Goal: Information Seeking & Learning: Find specific fact

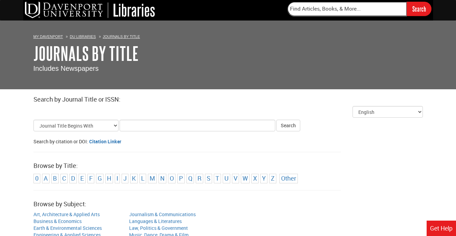
click at [165, 146] on div "Skip to Results Select Title Search Type Journal Title Begins With Journal Titl…" at bounding box center [228, 136] width 390 height 32
click at [151, 121] on input "Title Search Criteria" at bounding box center [198, 126] width 156 height 12
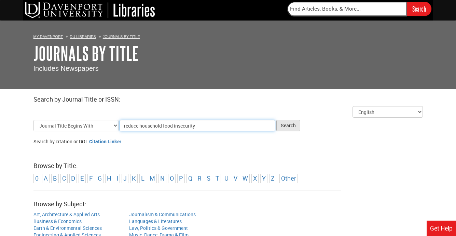
type input "reduce household food insecurity"
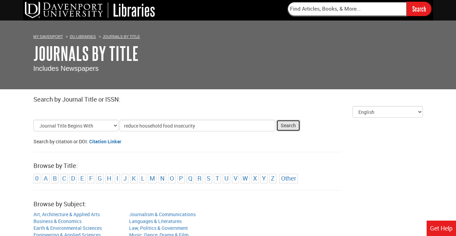
click at [291, 129] on button "Search" at bounding box center [288, 126] width 24 height 12
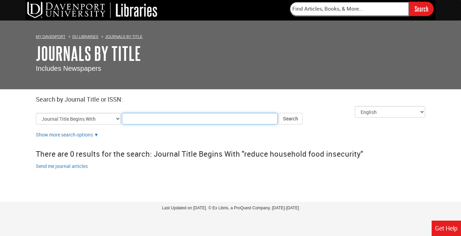
click at [224, 118] on input "Title Search Criteria" at bounding box center [200, 119] width 156 height 12
type input "hungar"
click button "Search" at bounding box center [291, 119] width 24 height 12
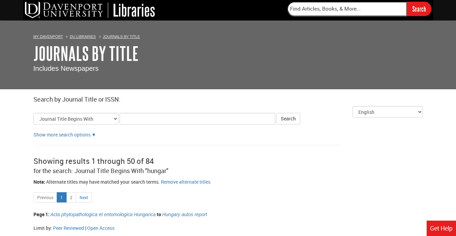
click at [240, 166] on div "Showing results 1 through 50 of 84 for the search: Journal Title Begins With "h…" at bounding box center [228, 165] width 390 height 26
click at [159, 120] on input "Title Search Criteria" at bounding box center [198, 119] width 156 height 12
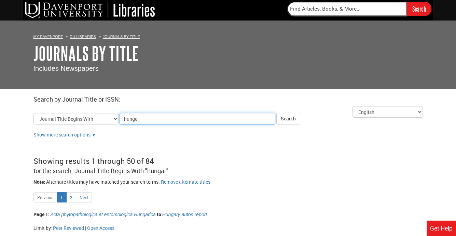
type input "hunger"
click button "Search" at bounding box center [288, 119] width 24 height 12
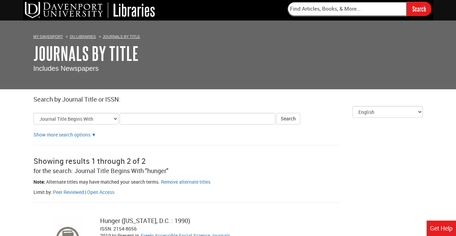
click at [244, 175] on div "Showing results 1 through 2 of 2 for the search: Journal Title Begins With "hun…" at bounding box center [228, 165] width 390 height 26
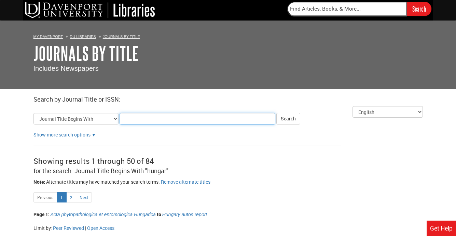
click at [155, 120] on input "Title Search Criteria" at bounding box center [198, 119] width 156 height 12
